Goal: Task Accomplishment & Management: Complete application form

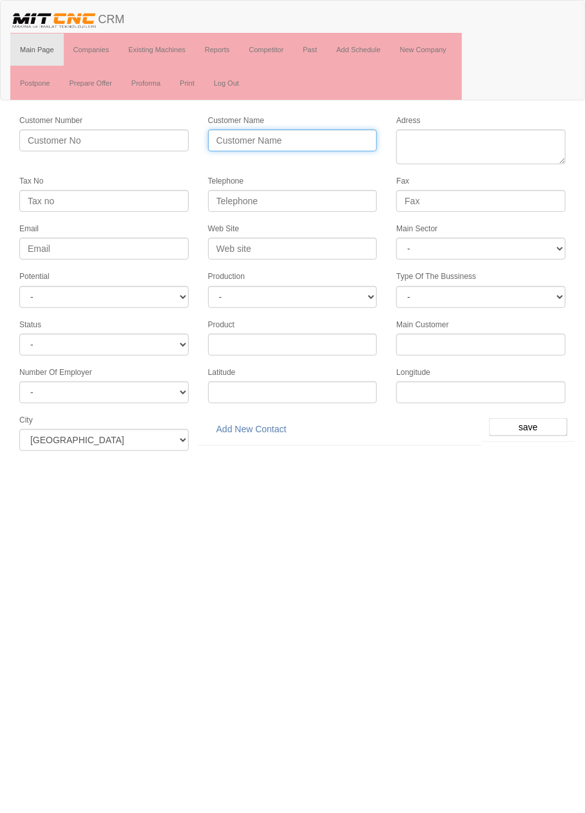
click at [344, 139] on input "Customer Name" at bounding box center [292, 140] width 169 height 22
type input "Uspar"
type input "USPAR OTOMOTİV"
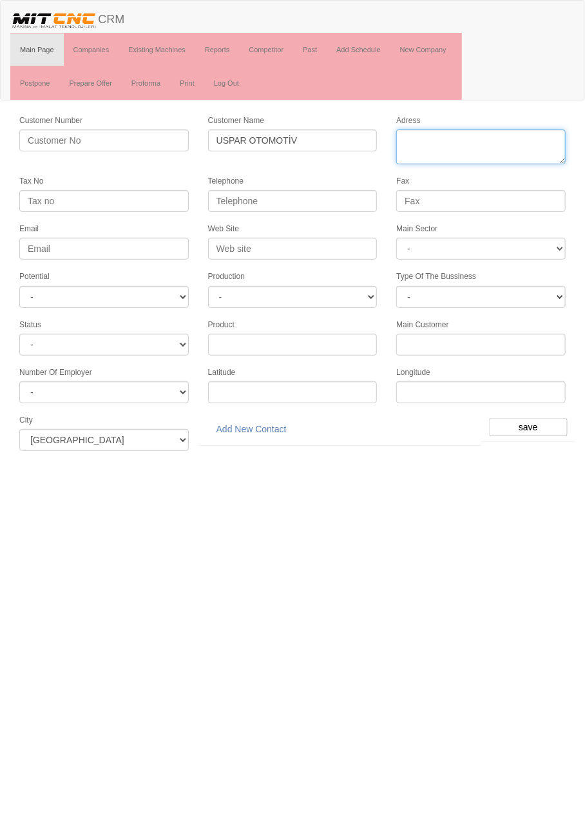
click at [499, 158] on textarea "Adress" at bounding box center [480, 146] width 169 height 35
paste textarea "[PERSON_NAME] Mahallesi, Aslım Cd. No 40 D:G, 42100 Karatay"
type textarea "Fevzi Çakmak Mahallesi, Aslım Cd. No 40 D:G, 42100 Karatay"
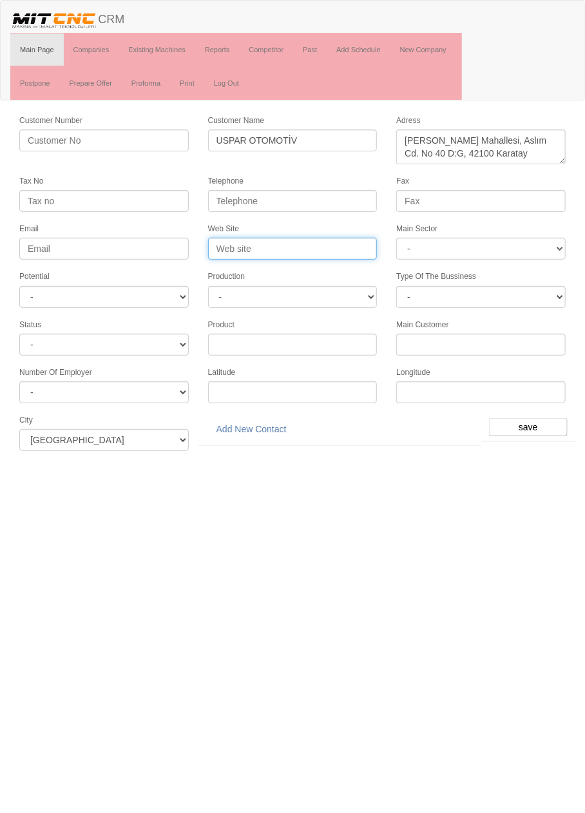
click at [329, 248] on input "Web Site" at bounding box center [292, 249] width 169 height 22
type input "u"
type input "www.usparotomotiv.com.tr"
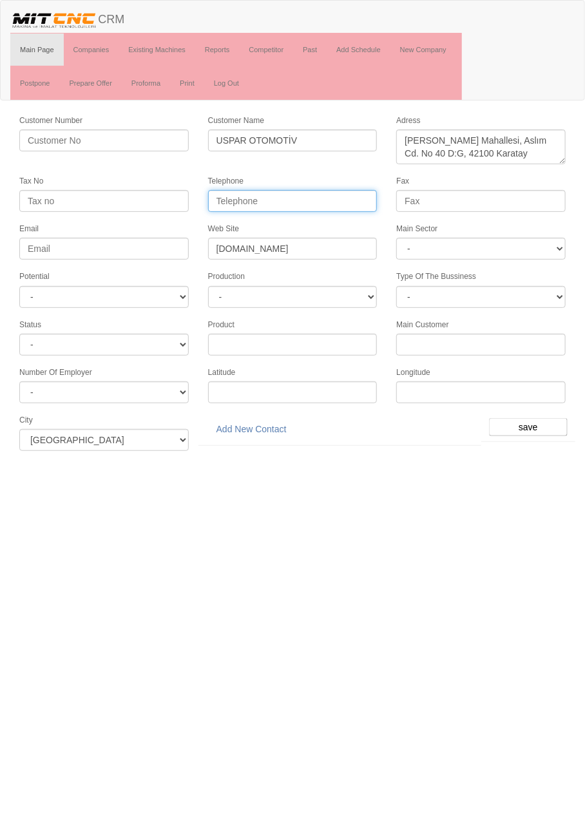
click at [354, 194] on input "Telephone" at bounding box center [292, 201] width 169 height 22
paste input "0 332 342 2991"
click at [227, 199] on input "0 332 342 2991" at bounding box center [292, 201] width 169 height 22
type input "0332 342 2991"
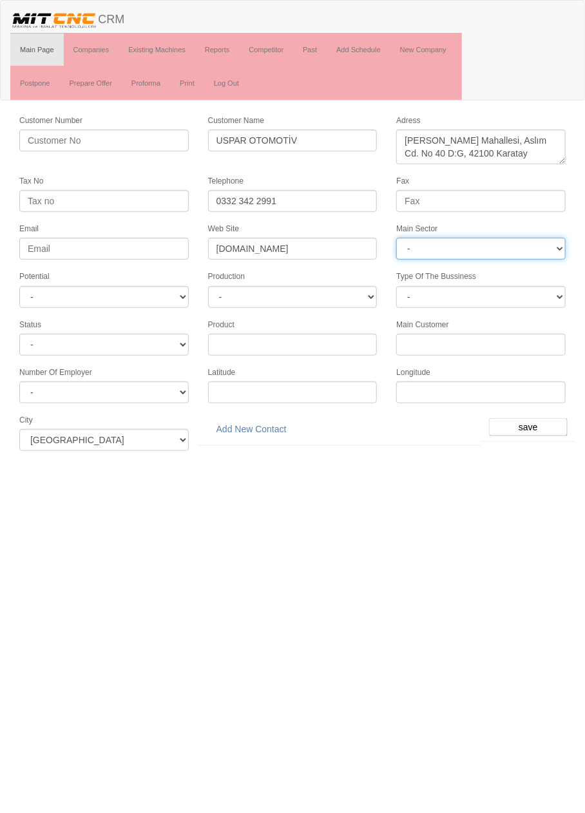
click at [519, 243] on select "- DIE MOLD MACHINERY DEFENCE ELECTRICAL COMPONENTS MEDICAL TOOL MANUFACTURING J…" at bounding box center [480, 249] width 169 height 22
select select "370"
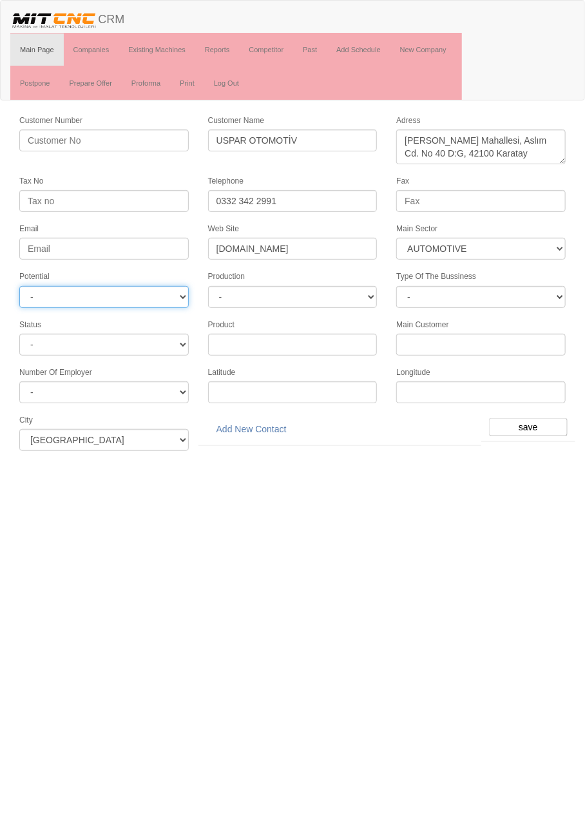
click at [177, 289] on select "- A1 A2 A3 B1 B2 B3 C1 C2 C3" at bounding box center [103, 297] width 169 height 22
select select "6"
click at [535, 422] on input "save" at bounding box center [528, 427] width 79 height 18
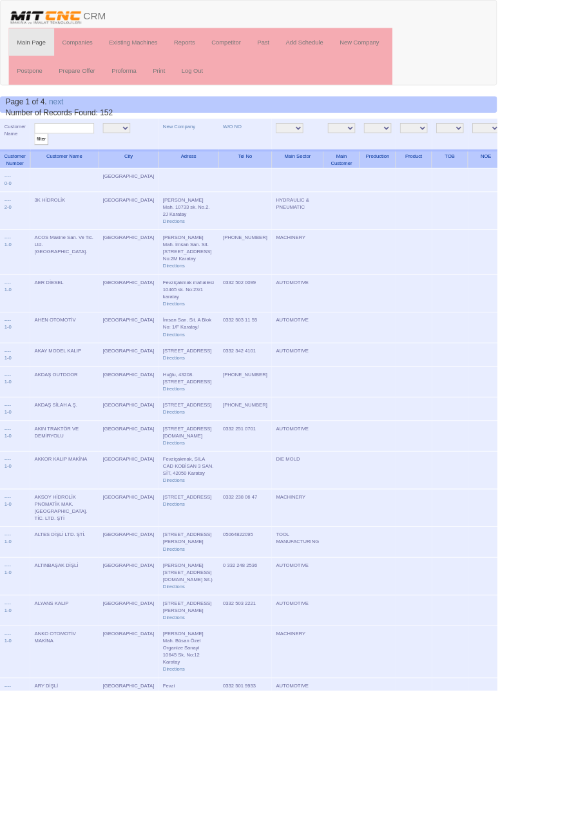
click at [81, 152] on input "text" at bounding box center [76, 151] width 70 height 12
type input "uspar"
click at [41, 157] on input "filter" at bounding box center [49, 164] width 16 height 14
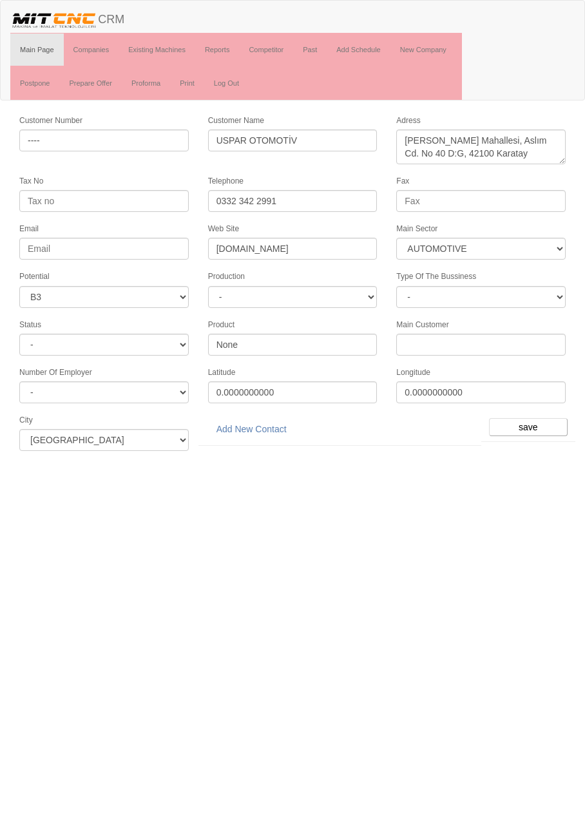
select select "370"
select select "6"
click at [264, 421] on link "Add New Contact" at bounding box center [251, 429] width 87 height 22
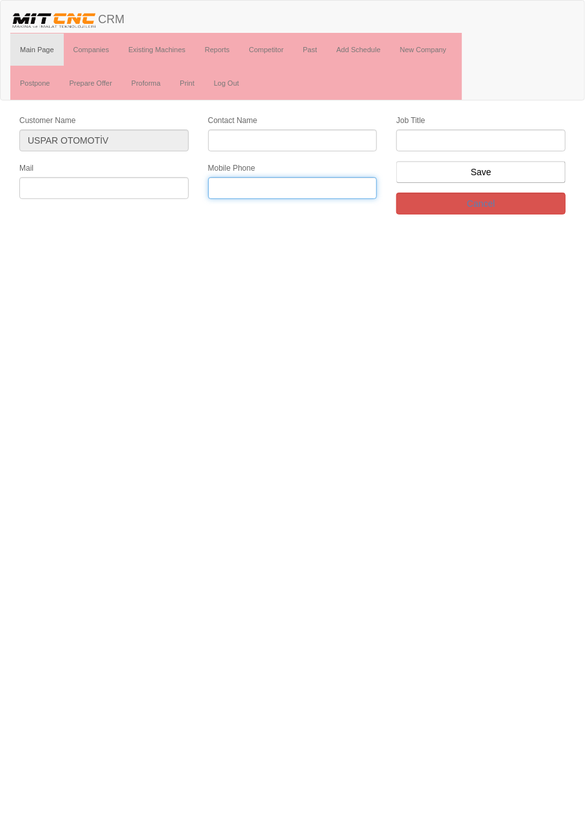
paste input "[PHONE_NUMBER]"
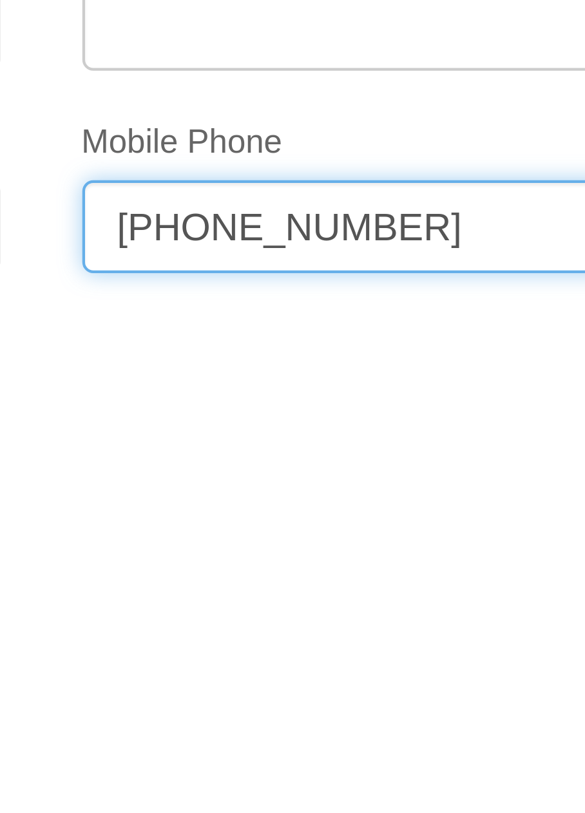
click at [263, 183] on input "[PHONE_NUMBER]" at bounding box center [292, 188] width 169 height 22
click at [247, 184] on input "[PHONE_NUMBER]" at bounding box center [292, 188] width 169 height 22
click at [227, 186] on input "+90541 694 9331" at bounding box center [292, 188] width 169 height 22
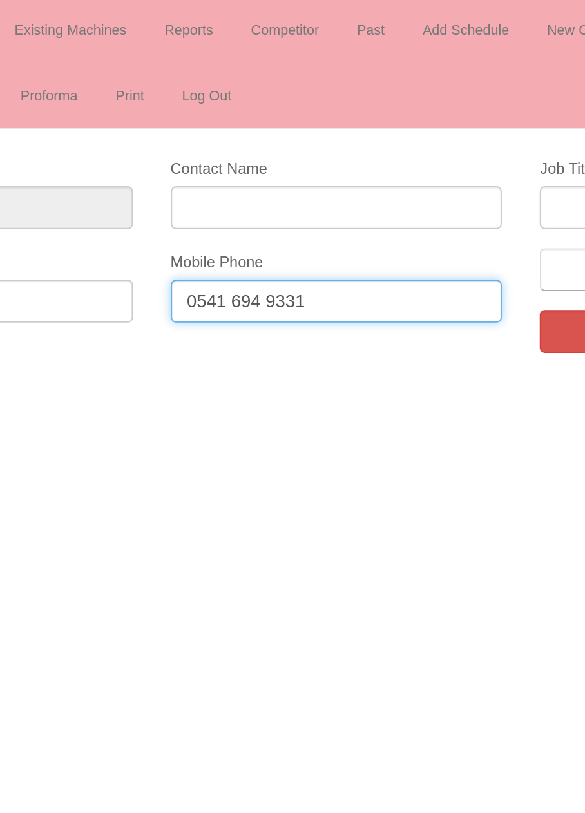
type input "0541 694 9331"
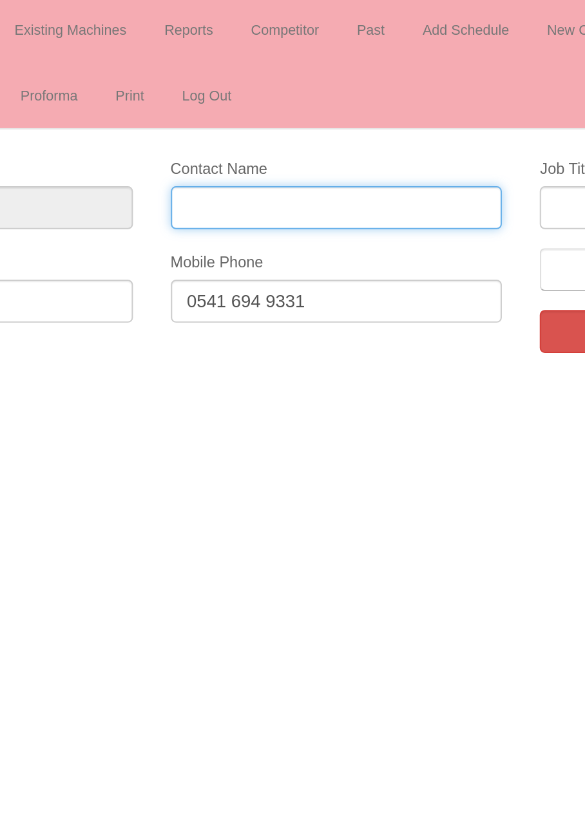
click at [306, 139] on input "Contact Name" at bounding box center [292, 140] width 169 height 22
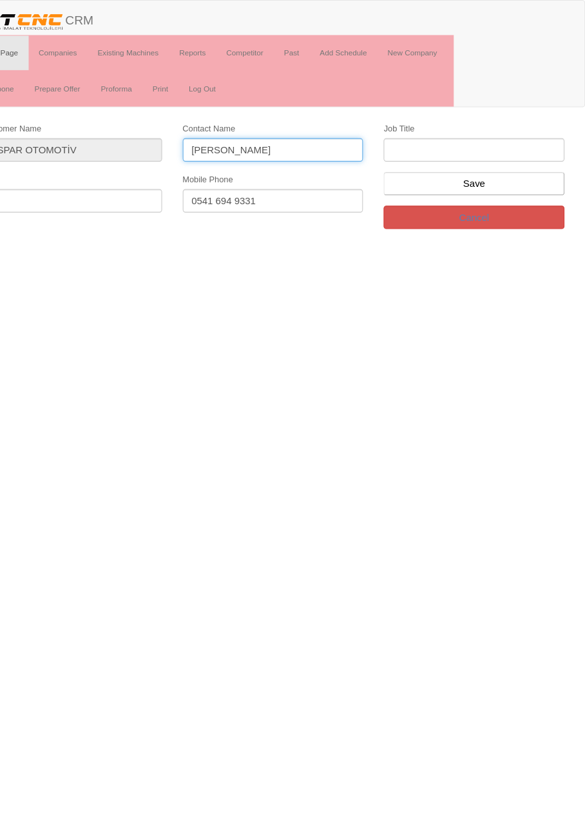
type input "Mustafa Uslu"
click at [491, 142] on input "text" at bounding box center [480, 140] width 169 height 22
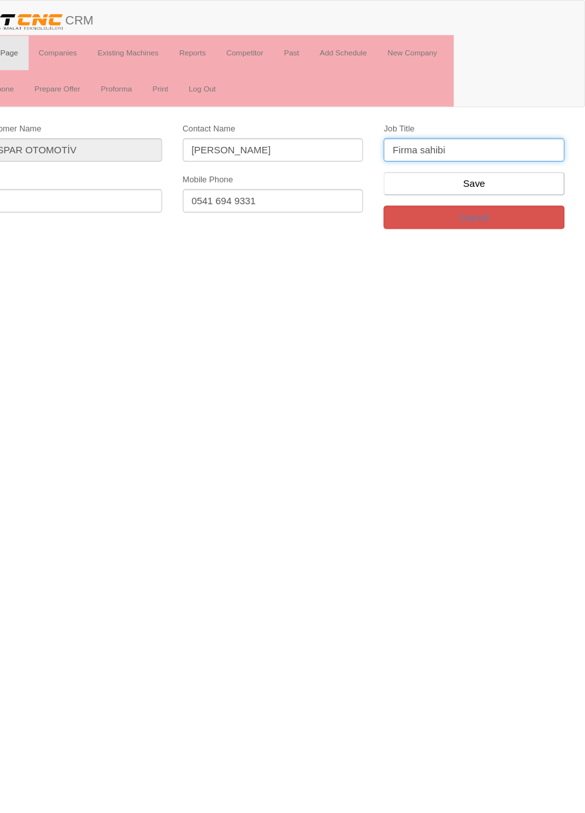
type input "Firma sahibi"
click at [148, 186] on input "text" at bounding box center [103, 188] width 169 height 22
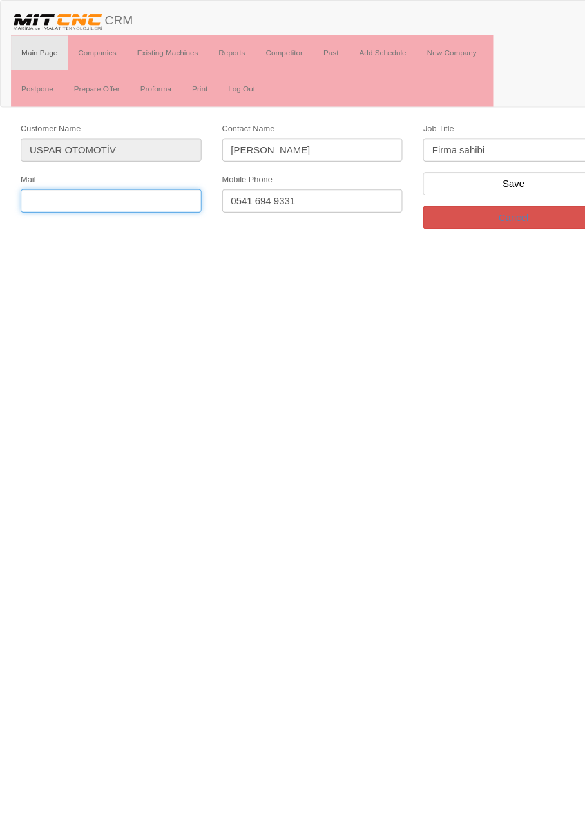
click at [163, 182] on input "text" at bounding box center [103, 188] width 169 height 22
type input "muslu@usparotomotiv.com.tr"
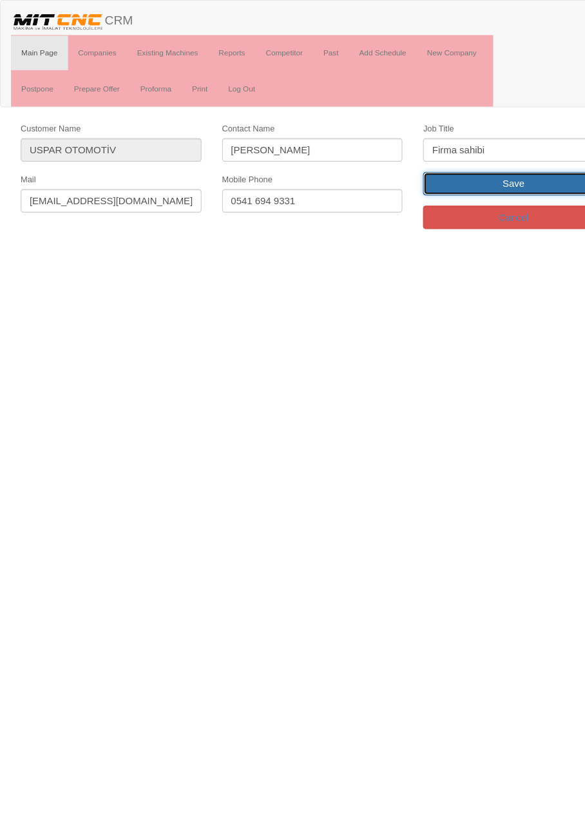
click at [502, 177] on input "Save" at bounding box center [480, 172] width 169 height 22
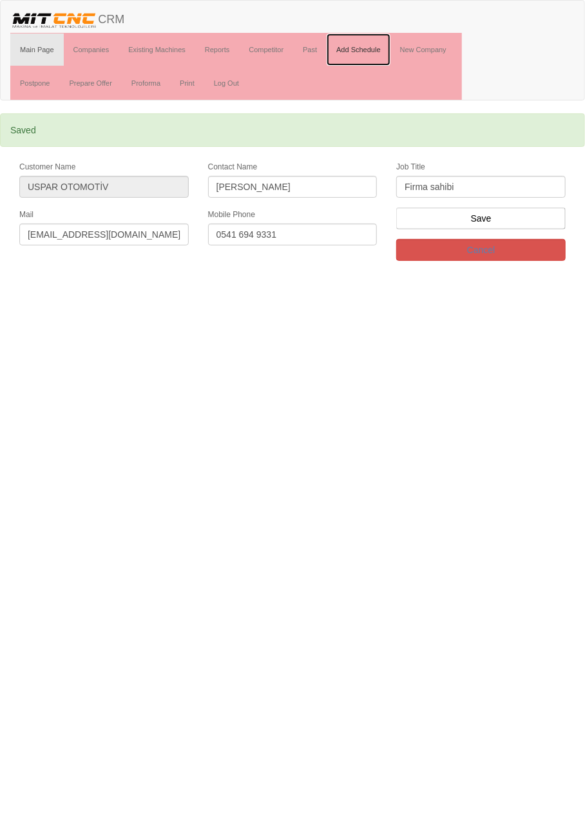
click at [374, 44] on link "Add Schedule" at bounding box center [359, 50] width 64 height 32
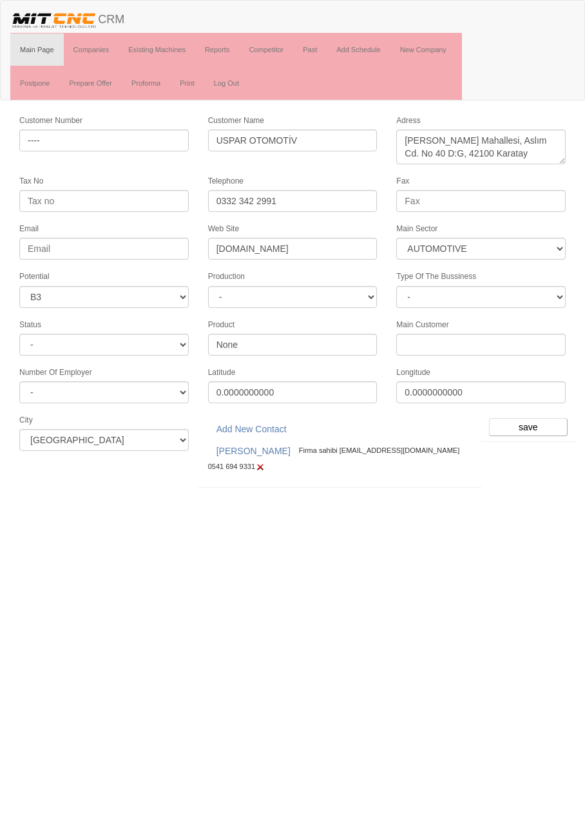
select select "370"
select select "6"
click at [532, 418] on input "save" at bounding box center [528, 427] width 79 height 18
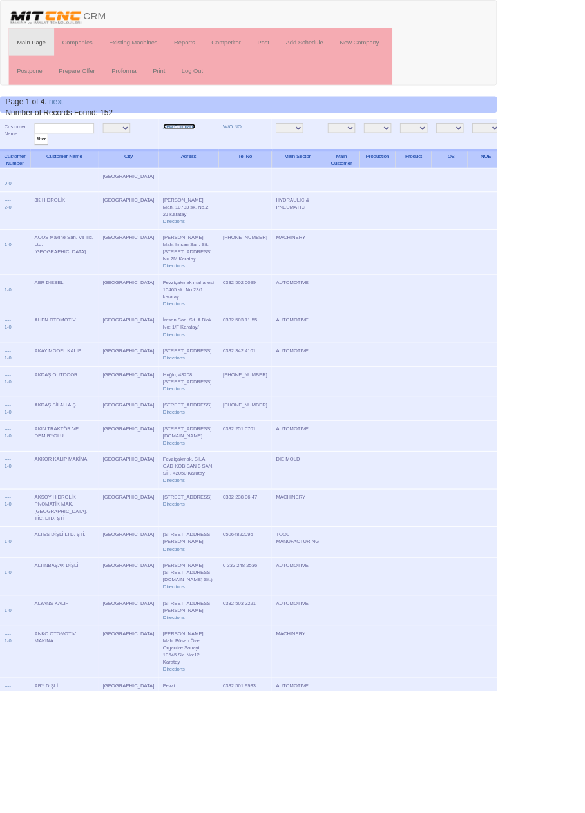
click at [194, 148] on link "New Company" at bounding box center [211, 149] width 38 height 6
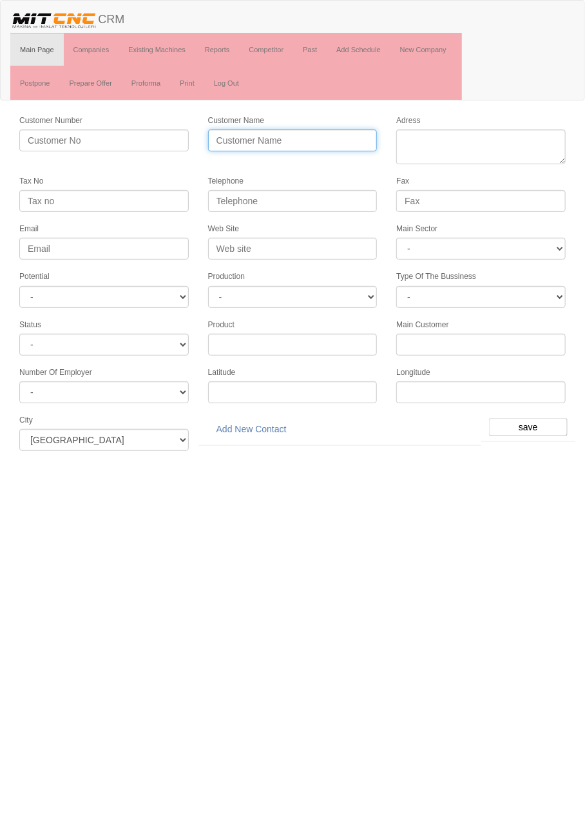
click at [300, 137] on input "Customer Name" at bounding box center [292, 140] width 169 height 22
type input "MOLDTİME KALIP"
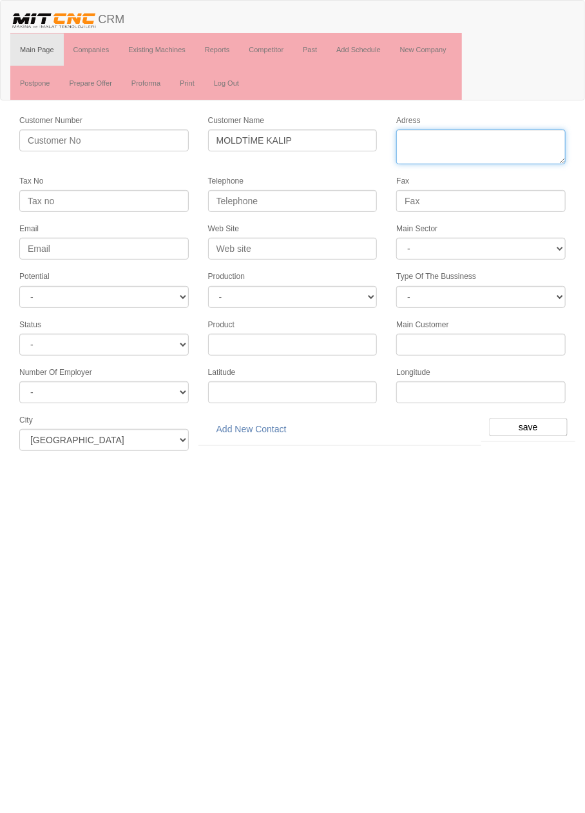
click at [464, 142] on textarea "Adress" at bounding box center [480, 146] width 169 height 35
paste textarea "Fevziçakmak, Aslım Cd. No:38 D:O, 42050 Karatay"
click at [553, 142] on textarea "Adress" at bounding box center [480, 146] width 169 height 35
click at [435, 157] on textarea "Adress" at bounding box center [480, 146] width 169 height 35
type textarea "Fevziçakmak, Aslım Cd. No:38 D:O Karatay"
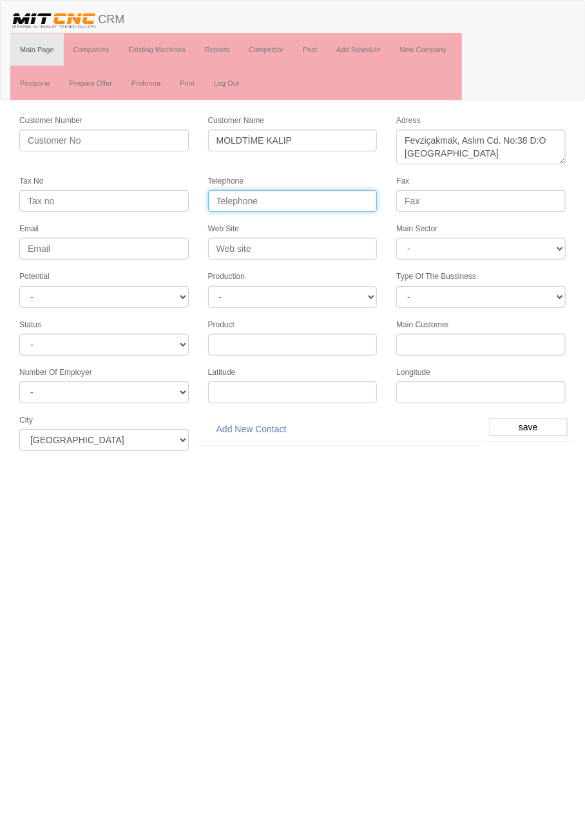
click at [344, 200] on input "Telephone" at bounding box center [292, 201] width 169 height 22
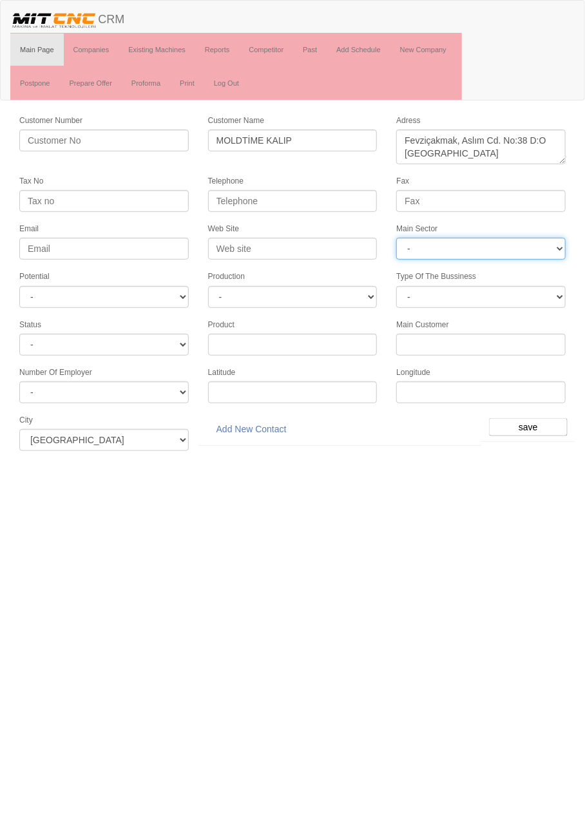
click at [504, 247] on select "- DIE MOLD MACHINERY DEFENCE ELECTRICAL COMPONENTS MEDICAL TOOL MANUFACTURING J…" at bounding box center [480, 249] width 169 height 22
select select "370"
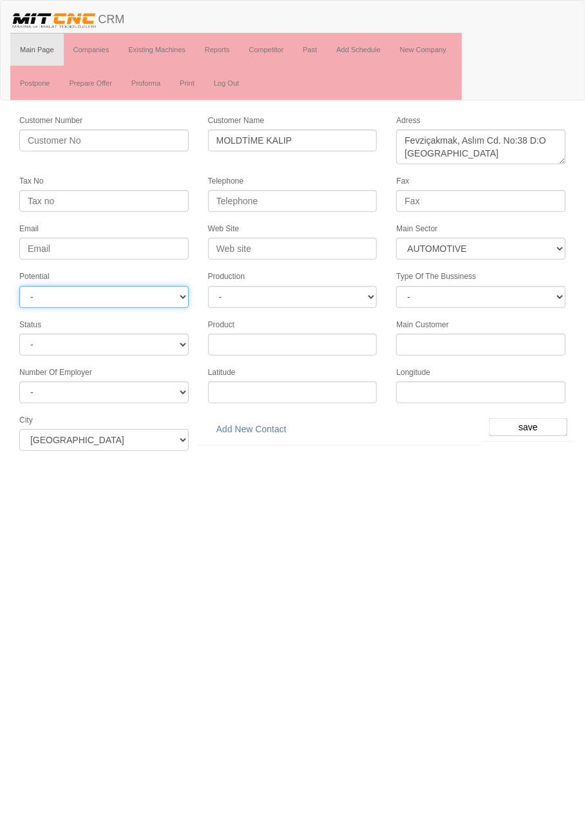
click at [162, 289] on select "- A1 A2 A3 B1 B2 B3 C1 C2 C3" at bounding box center [103, 297] width 169 height 22
select select "6"
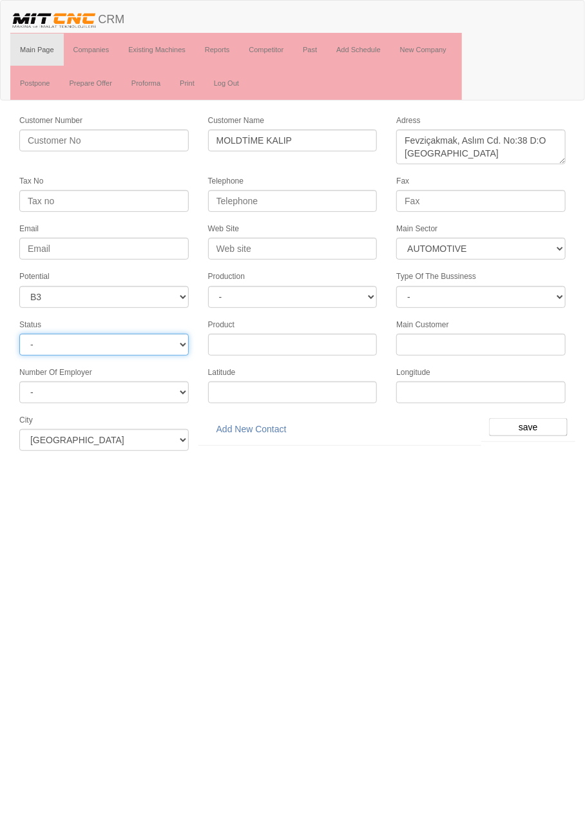
click at [161, 347] on select "- Active Inactive Potential Unreachable" at bounding box center [103, 345] width 169 height 22
click at [169, 342] on select "- Active Inactive Potential Unreachable" at bounding box center [103, 345] width 169 height 22
click at [522, 461] on html "Toggle navigation CRM Main Page Companies Existing Machines Reports Competitor …" at bounding box center [292, 230] width 585 height 461
click at [549, 418] on input "save" at bounding box center [528, 427] width 79 height 18
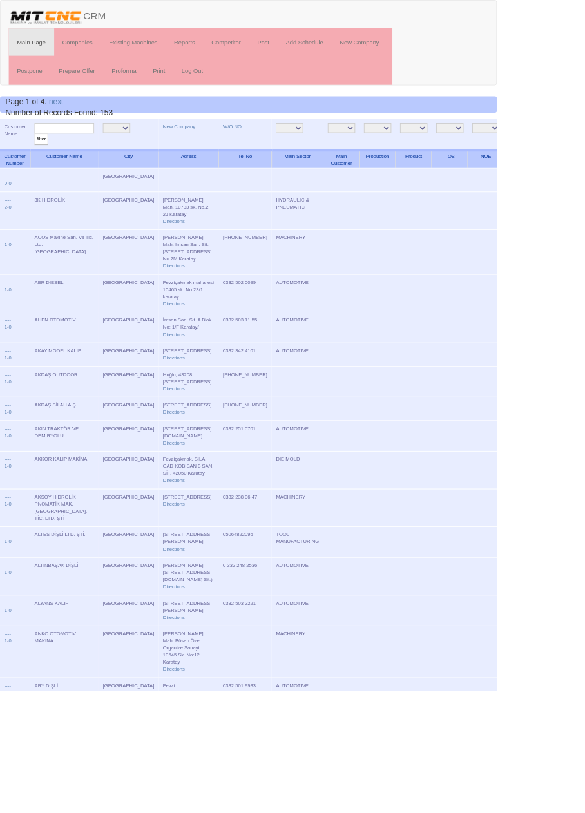
click at [105, 151] on input "text" at bounding box center [76, 151] width 70 height 12
type input "Mold"
click at [41, 157] on input "filter" at bounding box center [49, 164] width 16 height 14
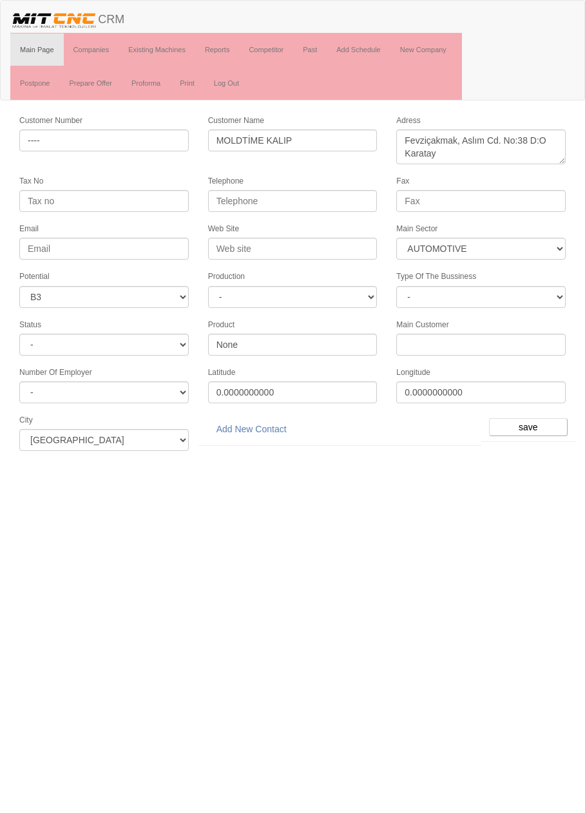
select select "370"
select select "6"
click at [280, 419] on link "Add New Contact" at bounding box center [251, 429] width 87 height 22
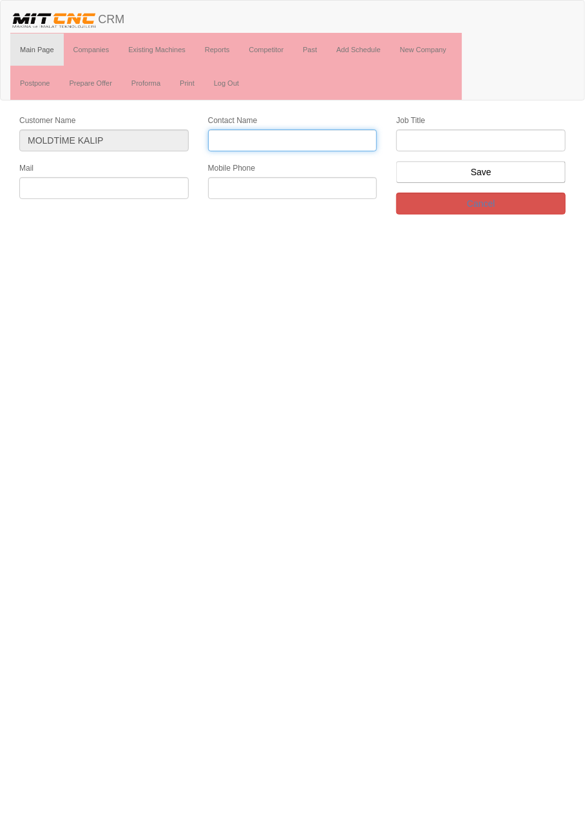
click at [291, 138] on input "Contact Name" at bounding box center [292, 140] width 169 height 22
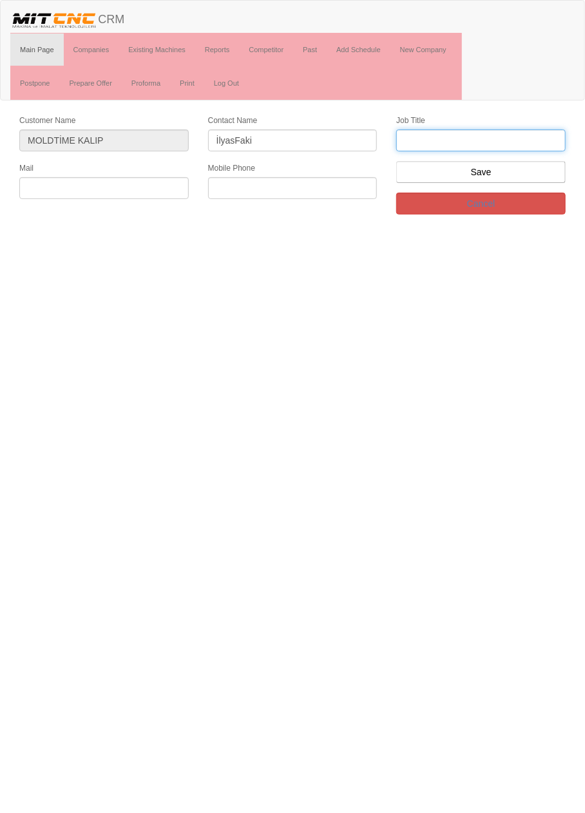
click at [488, 138] on input "text" at bounding box center [480, 140] width 169 height 22
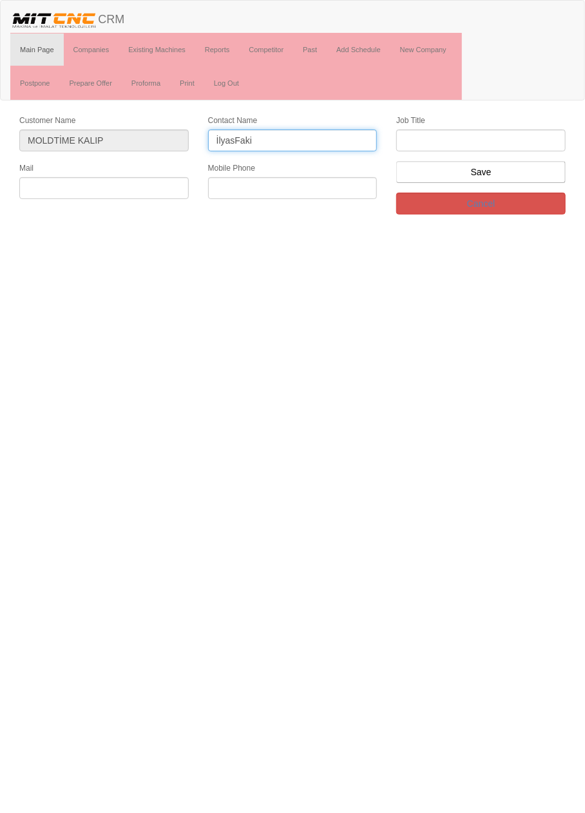
click at [231, 135] on input "İlyasFaki" at bounding box center [292, 140] width 169 height 22
type input "İlyas Faki"
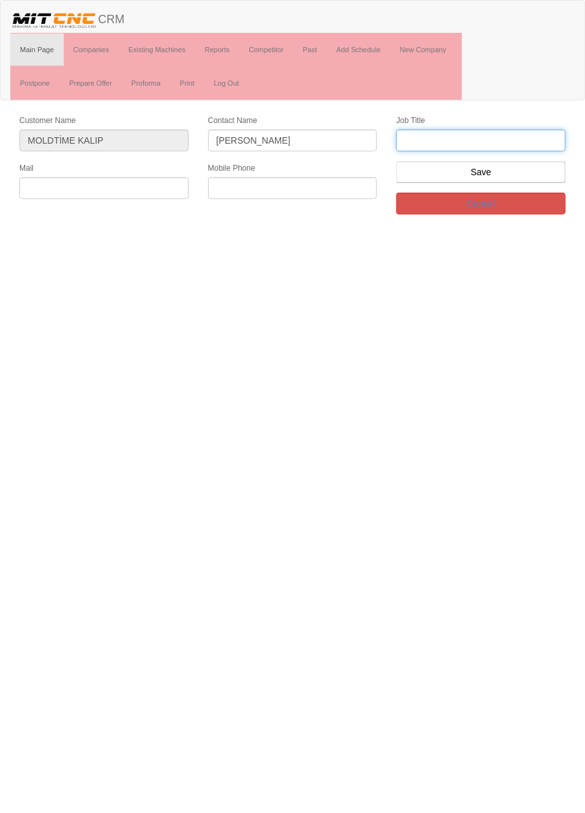
click at [512, 137] on input "text" at bounding box center [480, 140] width 169 height 22
type input "Firma Sahibi"
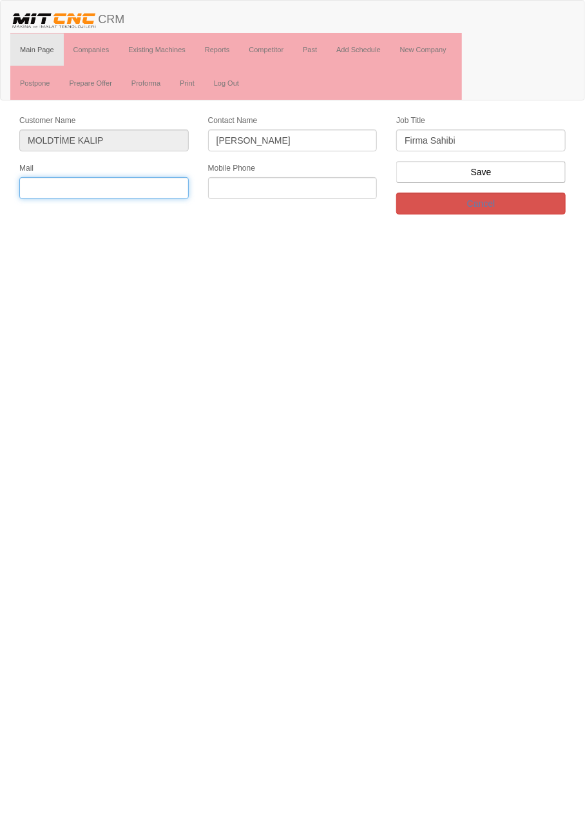
click at [135, 186] on input "text" at bounding box center [103, 188] width 169 height 22
paste input "0 552 783 88 01"
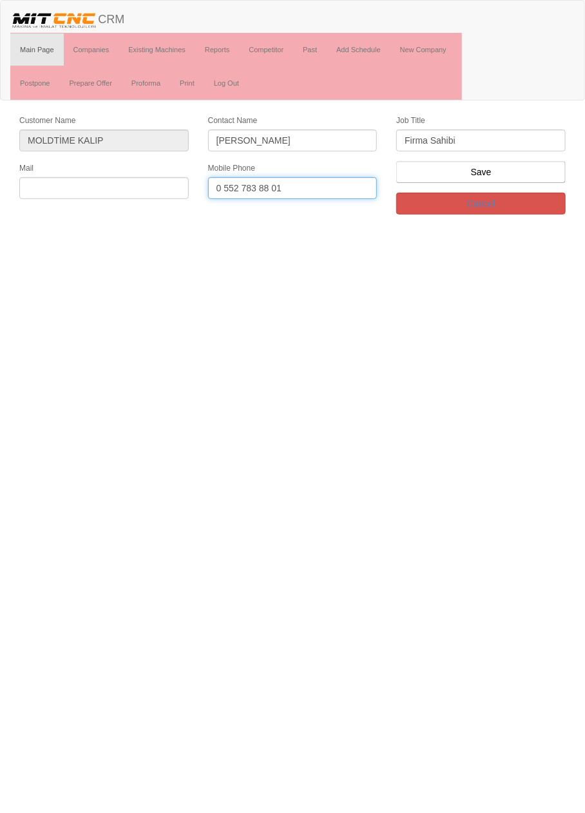
click at [278, 187] on input "0 552 783 88 01" at bounding box center [292, 188] width 169 height 22
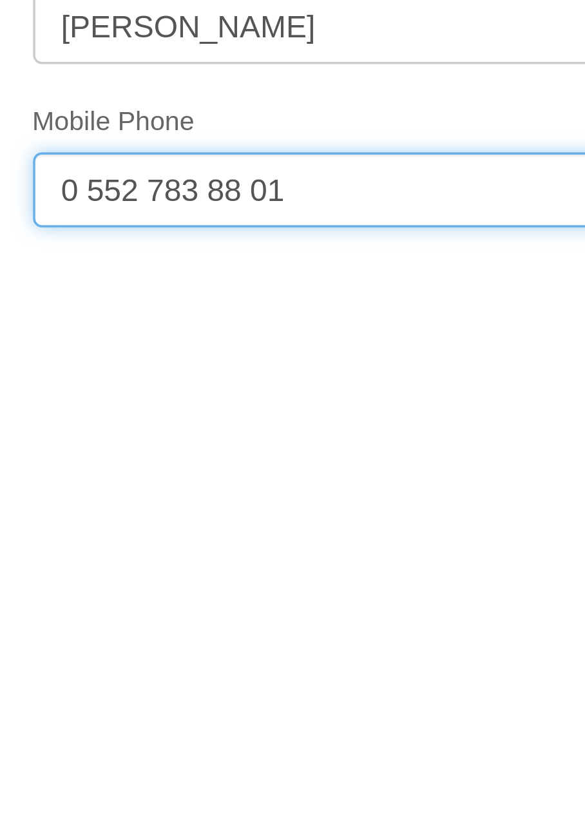
click at [272, 185] on input "0 552 783 88 01" at bounding box center [292, 188] width 169 height 22
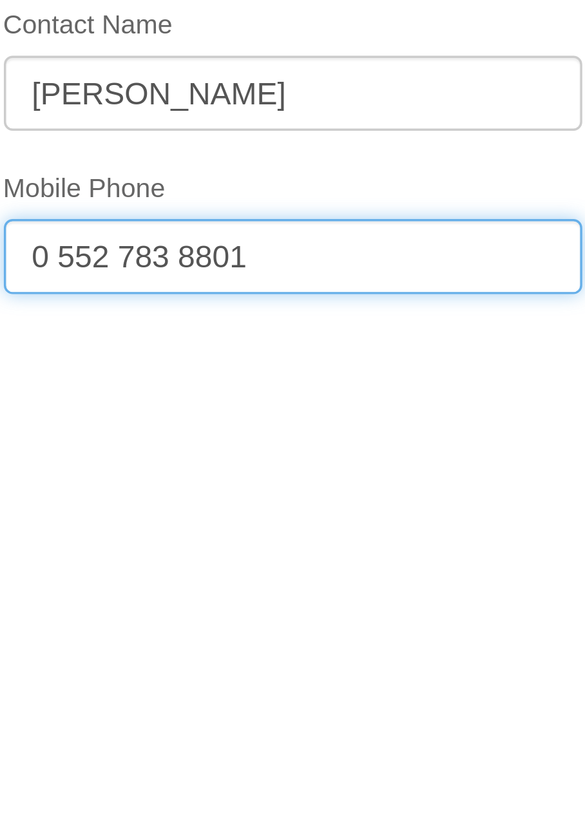
click at [226, 186] on input "0 552 783 8801" at bounding box center [292, 188] width 169 height 22
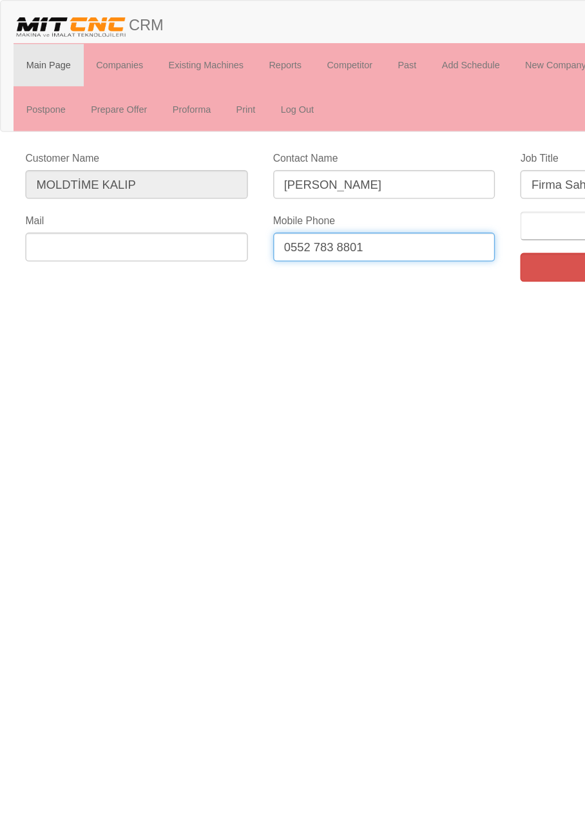
type input "0552 783 8801"
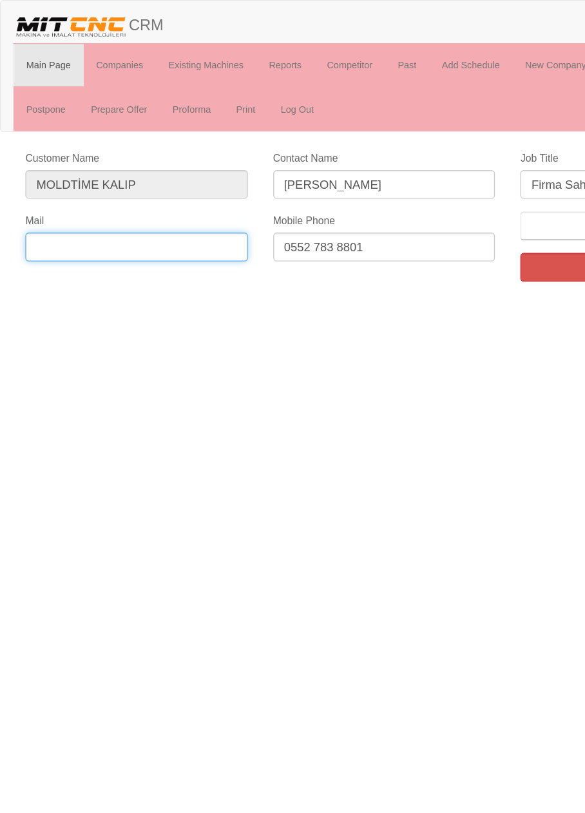
click at [155, 189] on input "text" at bounding box center [103, 188] width 169 height 22
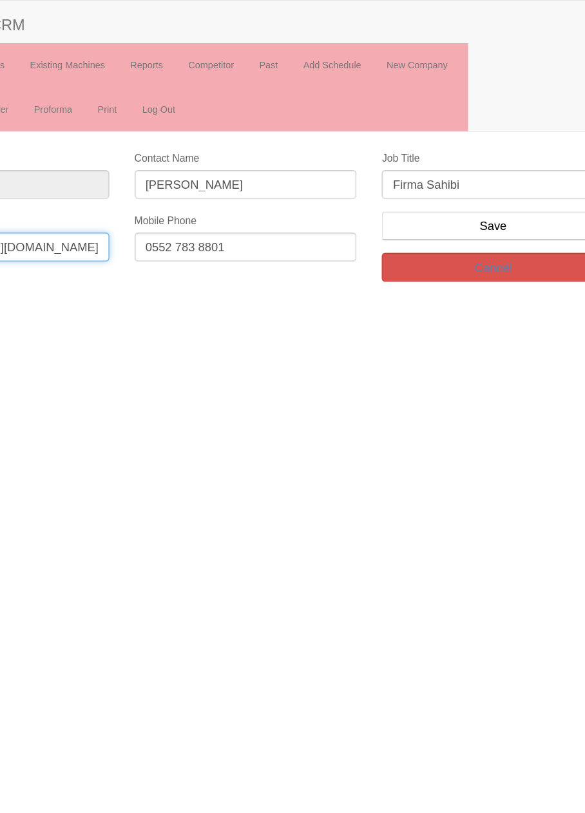
type input "İfaki@moldtime.com.tr"
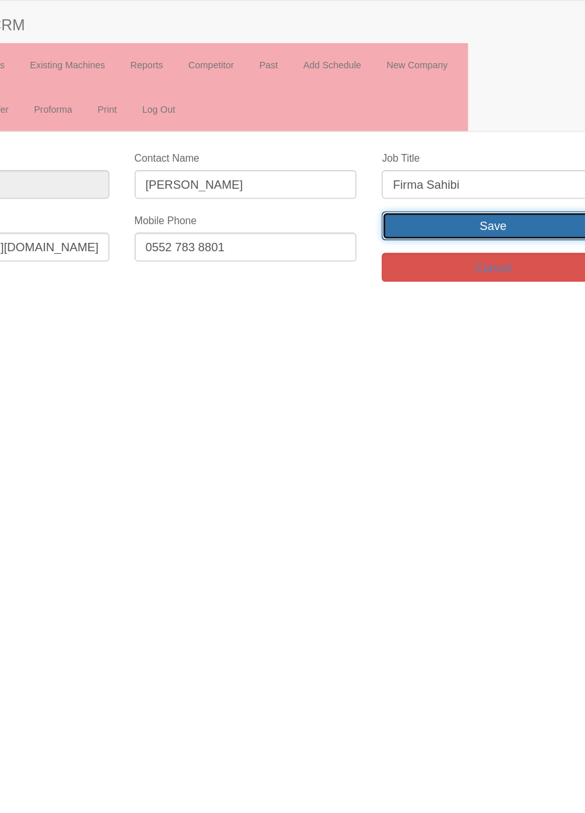
click at [517, 166] on input "Save" at bounding box center [480, 172] width 169 height 22
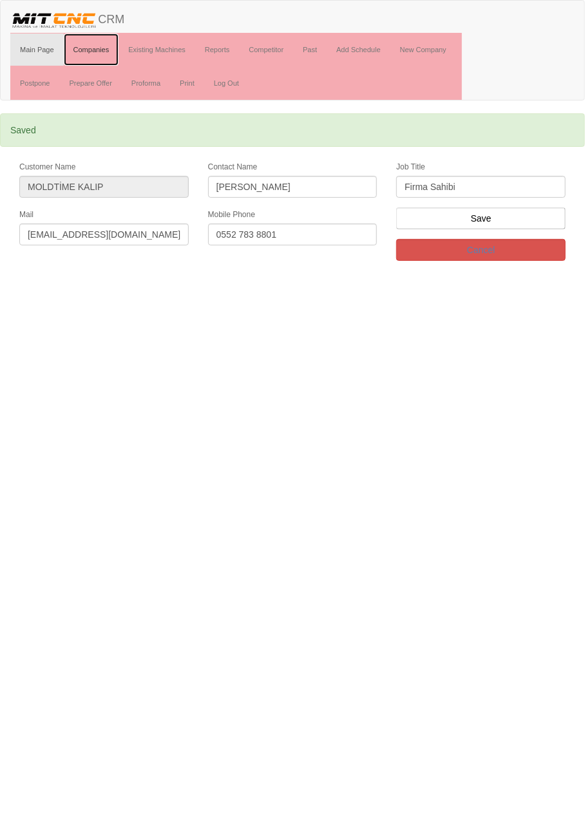
click at [99, 52] on link "Companies" at bounding box center [91, 50] width 55 height 32
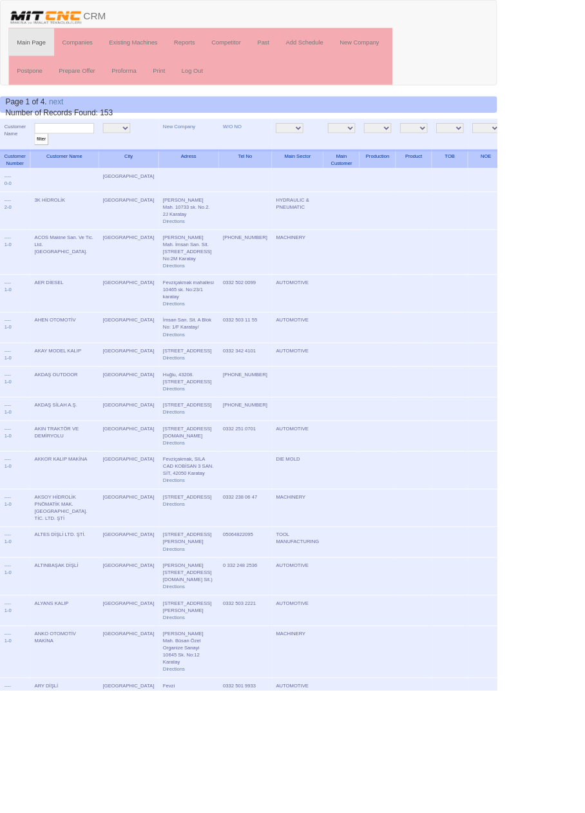
click at [93, 152] on input "text" at bounding box center [76, 151] width 70 height 12
type input "Moldtime"
click at [41, 157] on input "filter" at bounding box center [49, 164] width 16 height 14
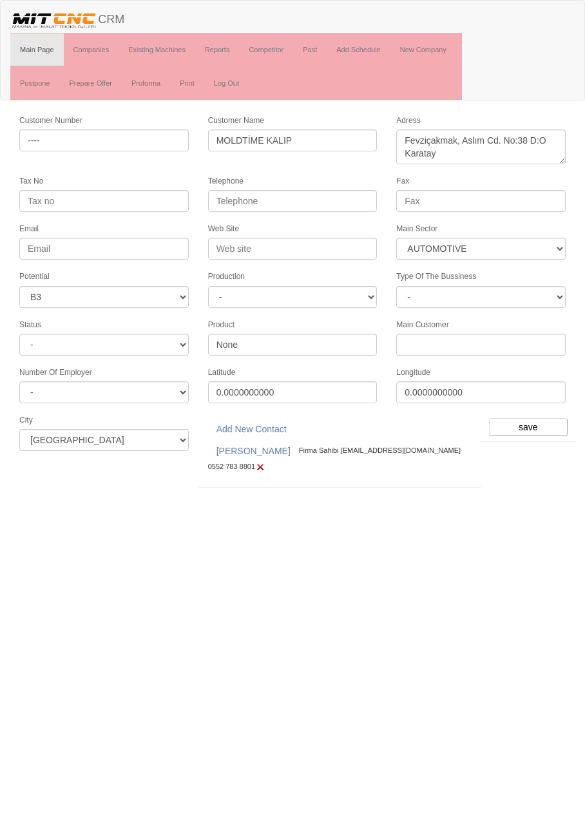
select select "370"
select select "6"
click at [321, 245] on input "Web Site" at bounding box center [292, 249] width 169 height 22
click at [224, 243] on input "[DOMAIN_NAME]" at bounding box center [292, 249] width 169 height 22
type input "www.moldtime.com.tr"
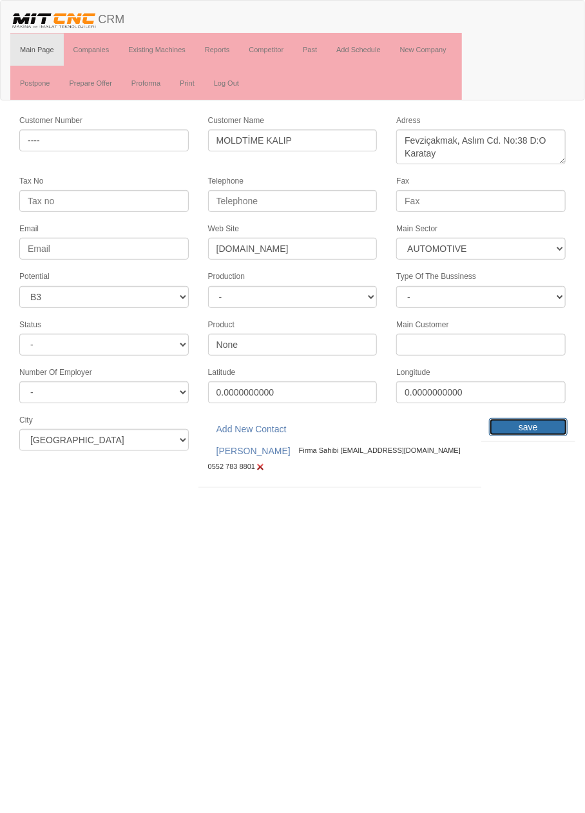
click at [537, 418] on input "save" at bounding box center [528, 427] width 79 height 18
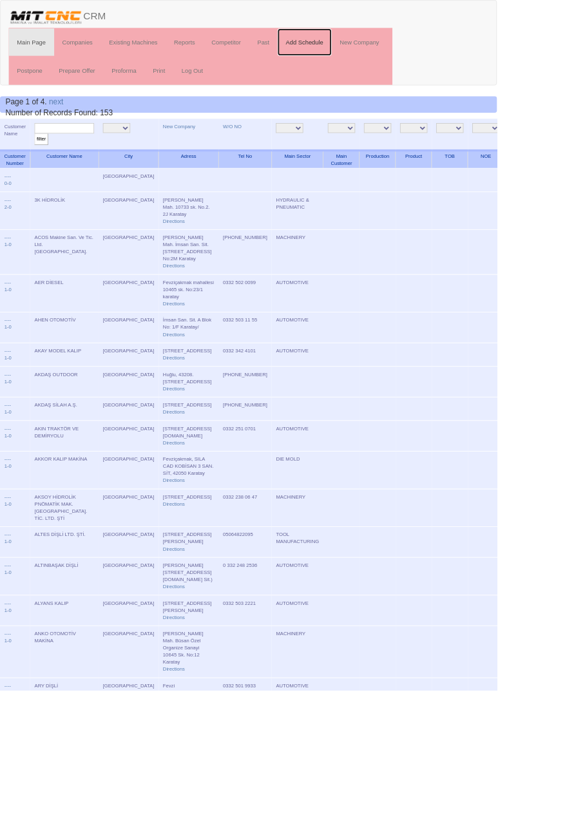
click at [376, 50] on link "Add Schedule" at bounding box center [359, 50] width 64 height 32
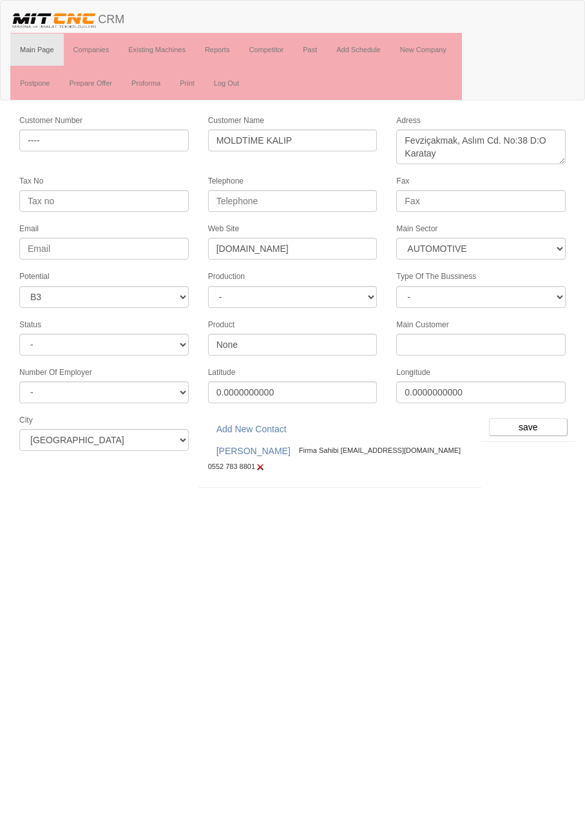
select select "370"
select select "6"
click at [533, 418] on input "save" at bounding box center [528, 427] width 79 height 18
